Goal: Navigation & Orientation: Find specific page/section

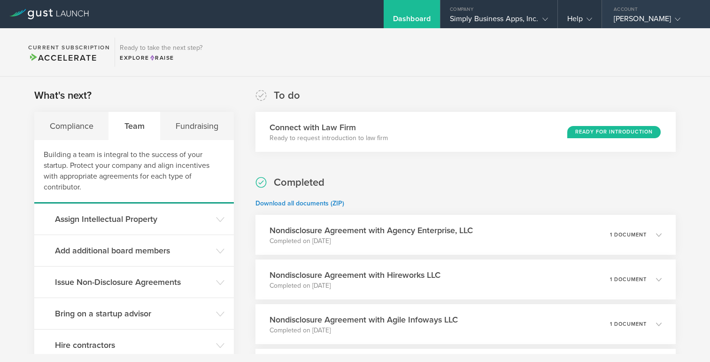
click at [633, 22] on div "[PERSON_NAME]" at bounding box center [654, 21] width 80 height 14
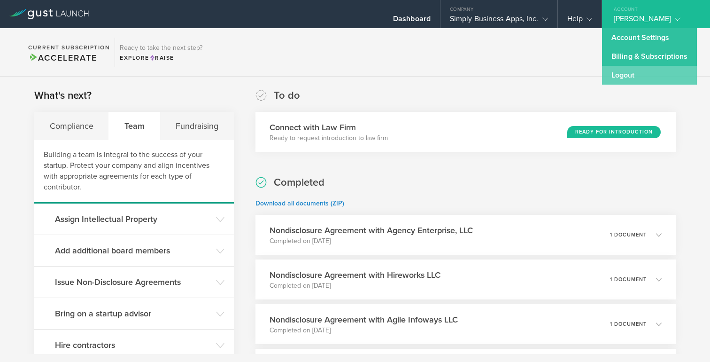
click at [614, 80] on link "Logout" at bounding box center [649, 75] width 95 height 19
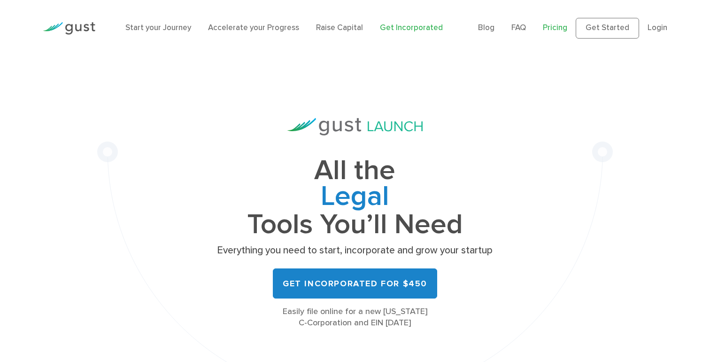
click at [555, 29] on link "Pricing" at bounding box center [555, 27] width 24 height 9
